Goal: Information Seeking & Learning: Learn about a topic

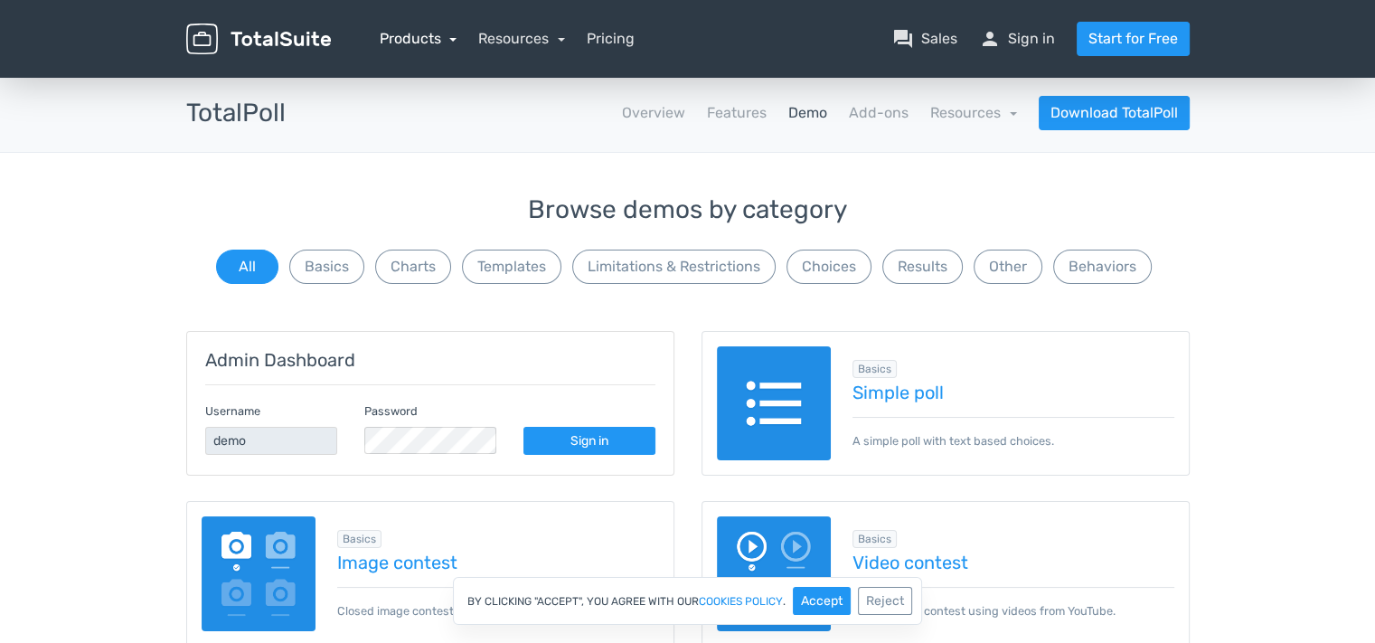
click at [418, 39] on link "Products" at bounding box center [419, 38] width 78 height 17
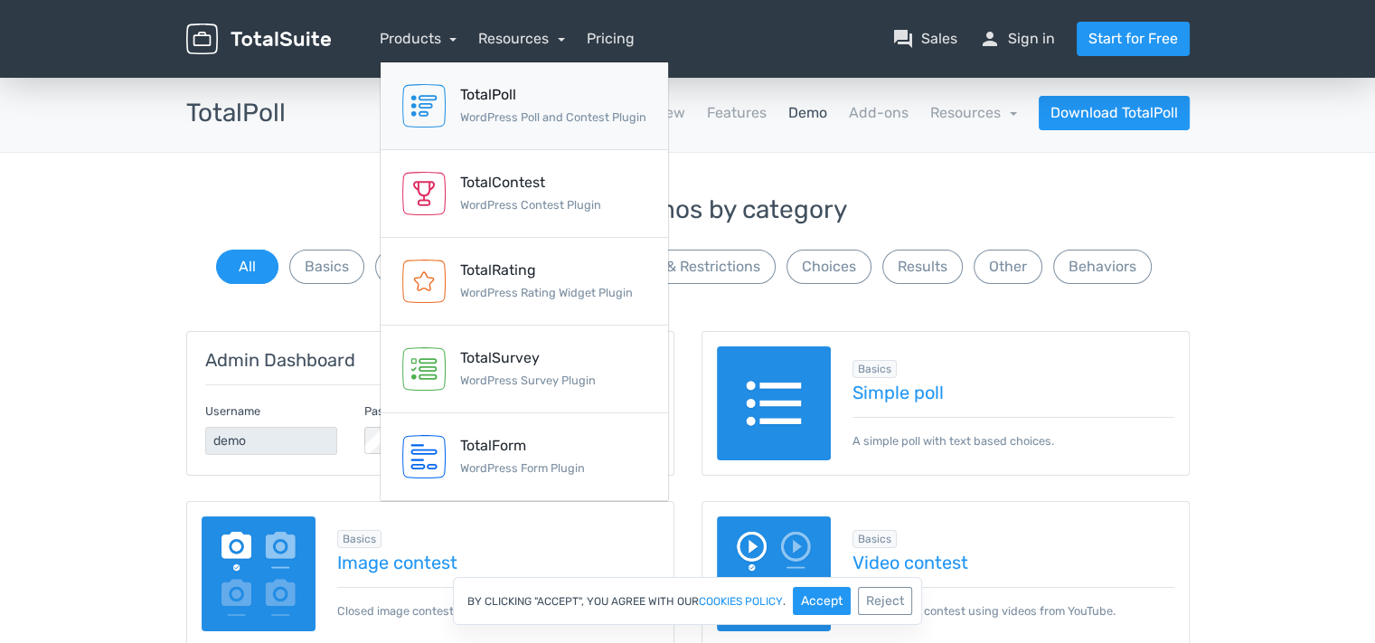
click at [495, 108] on div "TotalPoll WordPress Poll and Contest Plugin" at bounding box center [553, 105] width 186 height 43
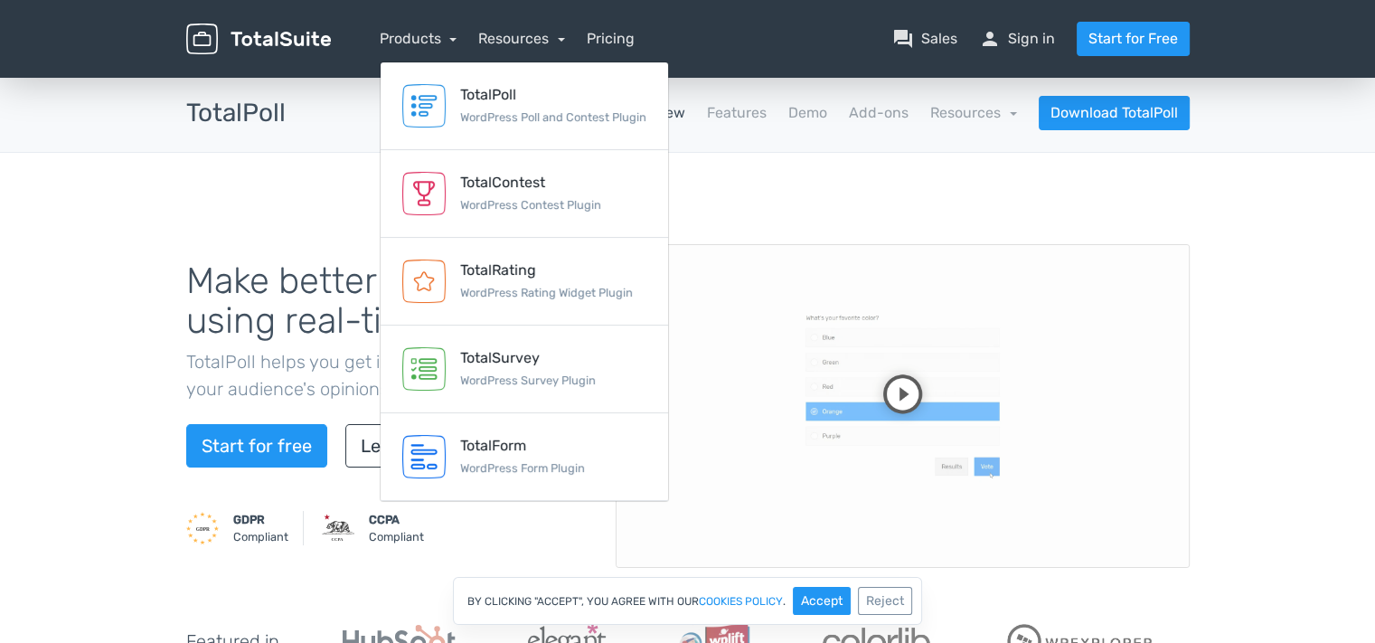
click at [112, 220] on div "Make better decisions, using real-time insights TotalPoll helps you get insight…" at bounding box center [687, 432] width 1375 height 558
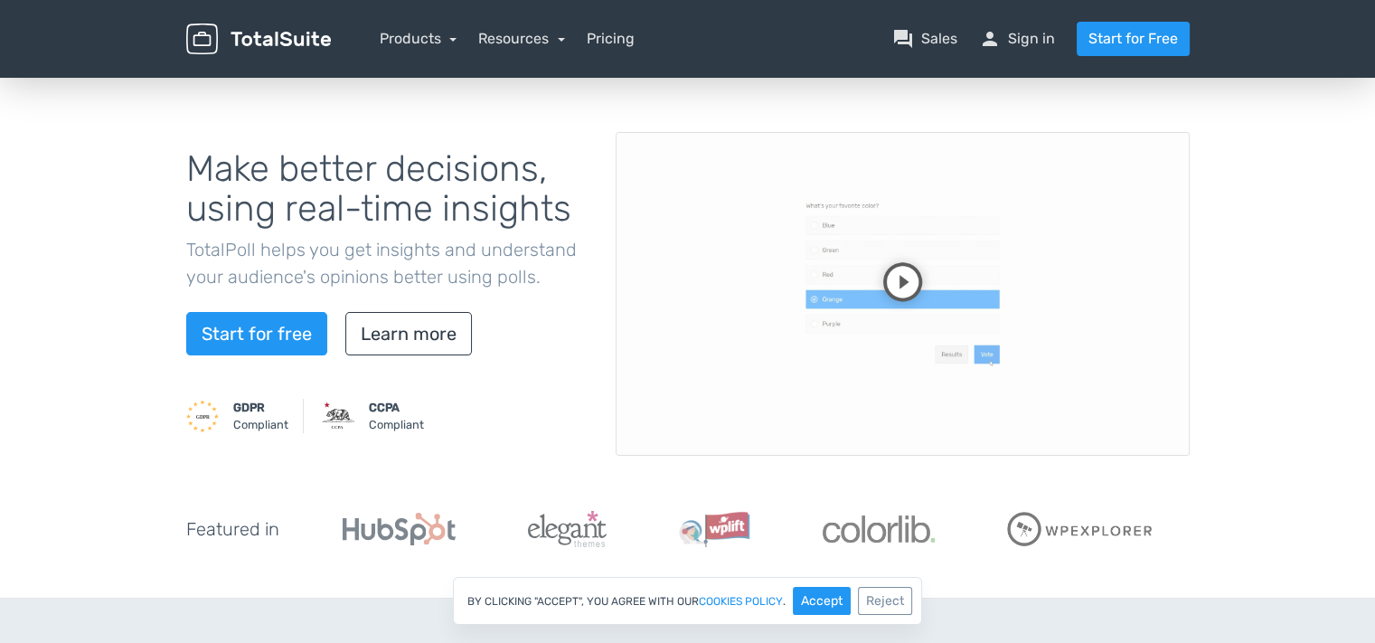
scroll to position [112, 0]
click at [904, 285] on video at bounding box center [903, 294] width 574 height 324
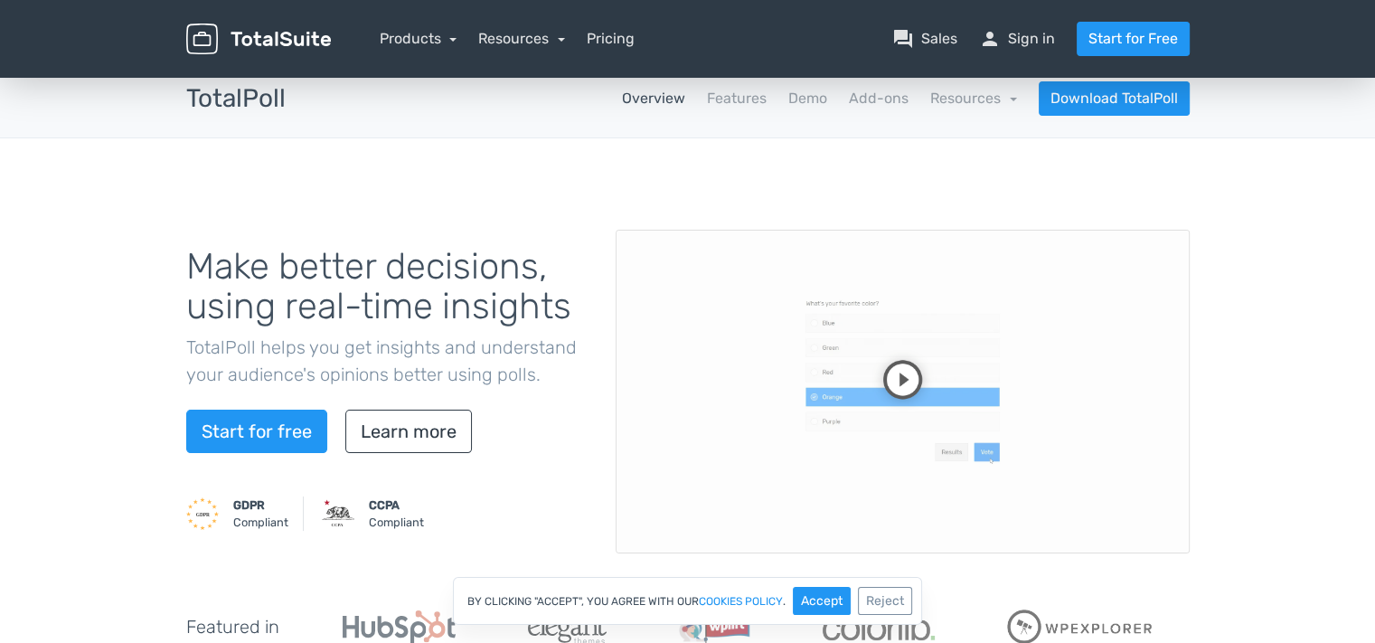
scroll to position [0, 0]
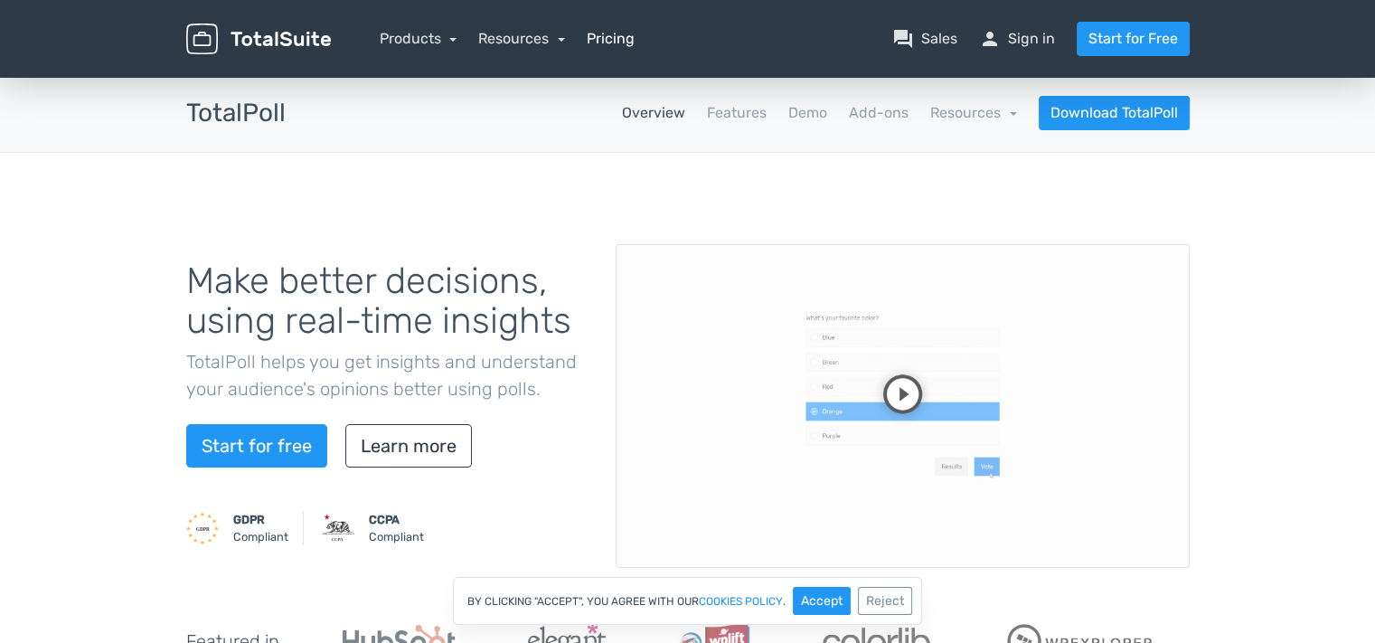
click at [605, 36] on link "Pricing" at bounding box center [611, 39] width 48 height 22
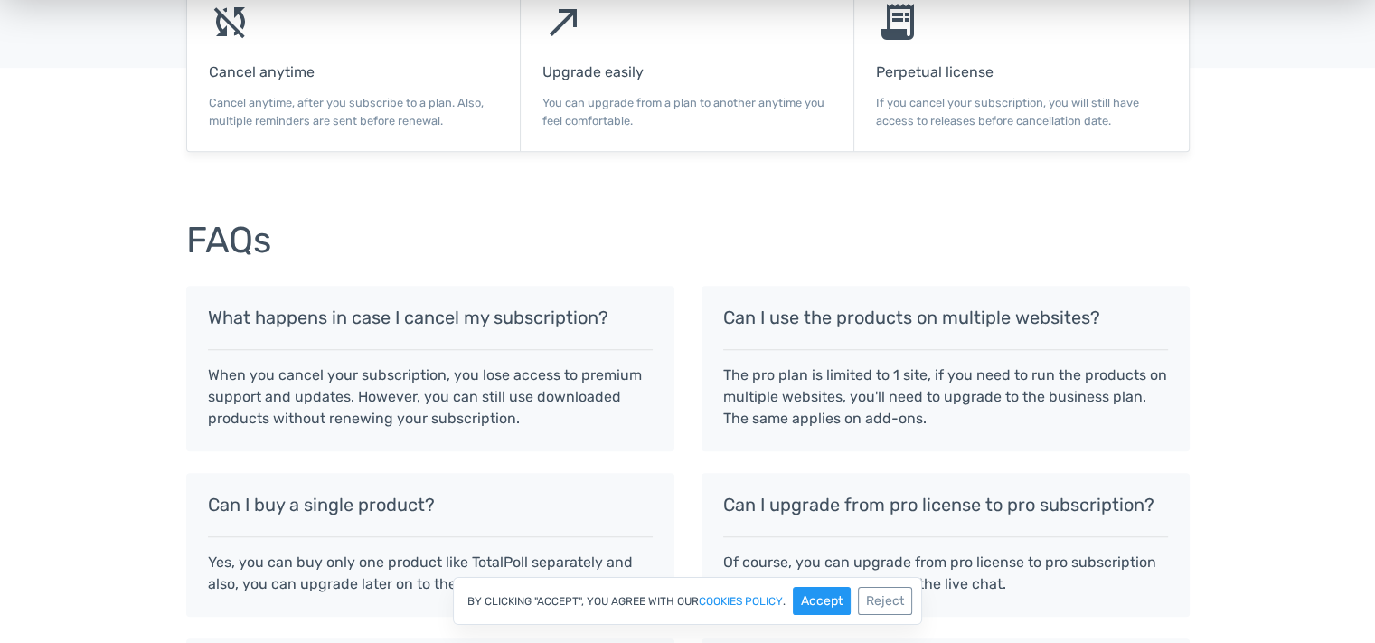
scroll to position [1284, 0]
